Goal: Task Accomplishment & Management: Use online tool/utility

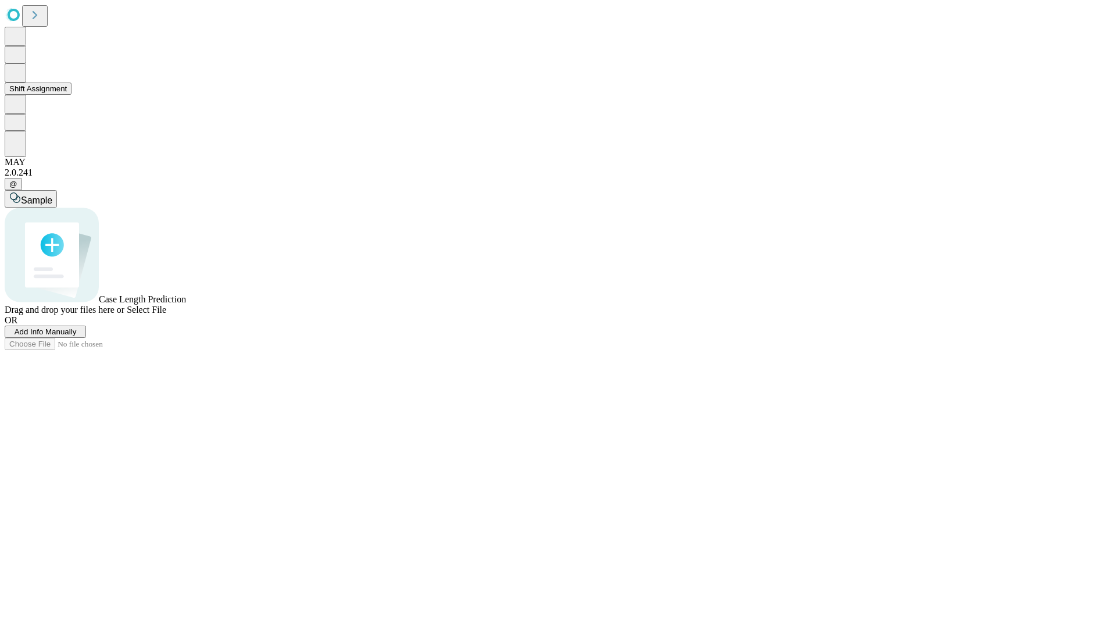
click at [71, 95] on button "Shift Assignment" at bounding box center [38, 89] width 67 height 12
